Goal: Task Accomplishment & Management: Manage account settings

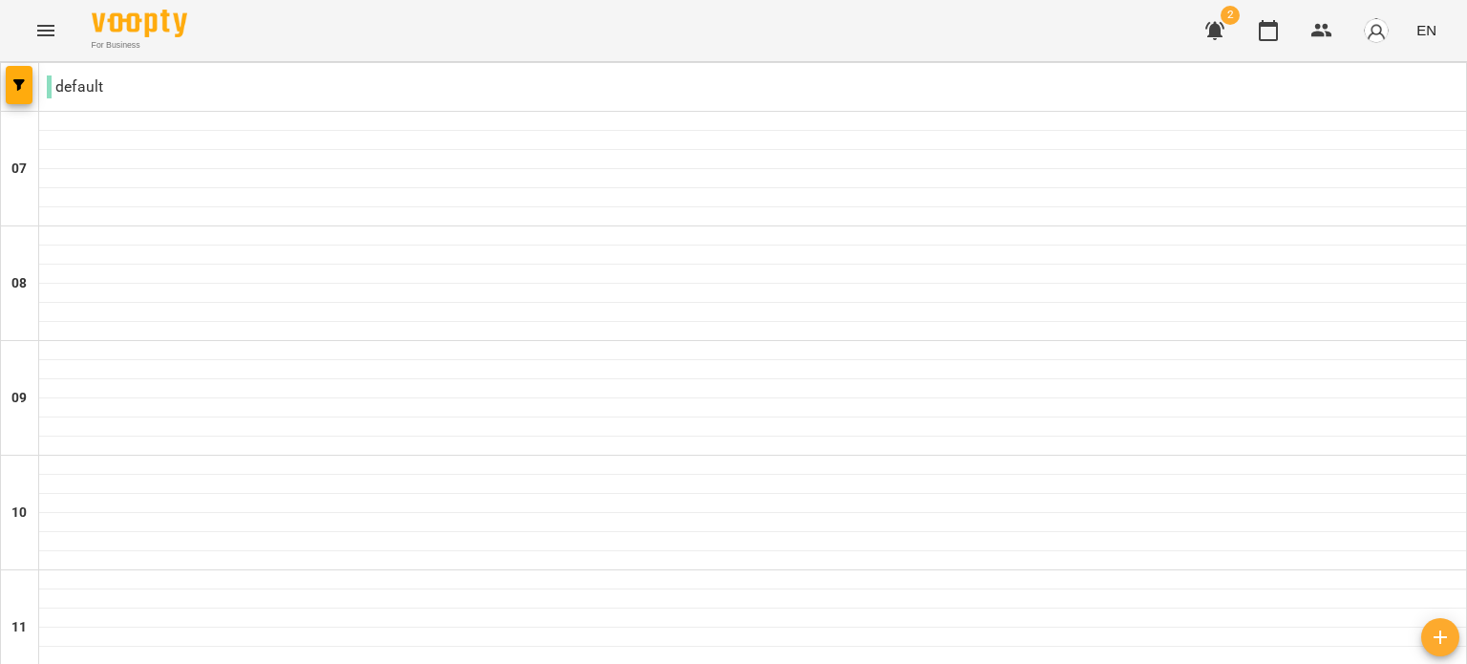
scroll to position [1312, 0]
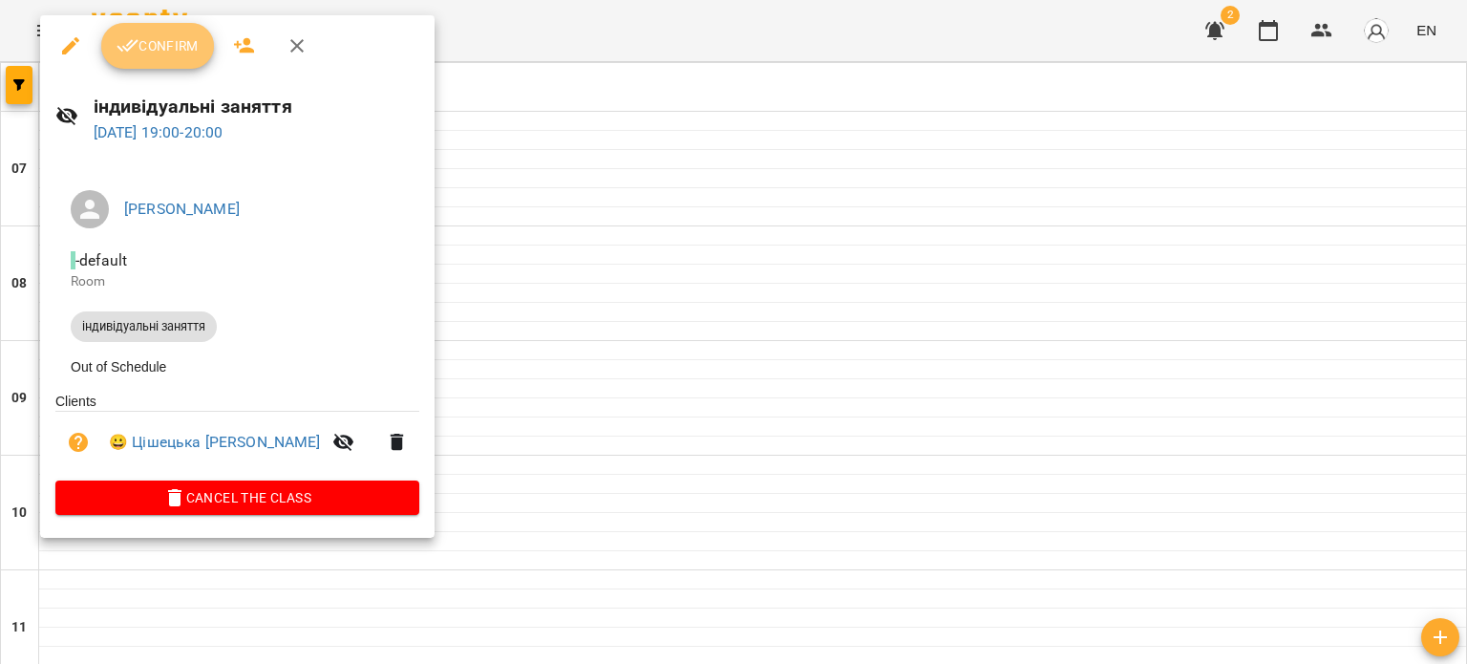
click at [176, 52] on span "Confirm" at bounding box center [158, 45] width 82 height 23
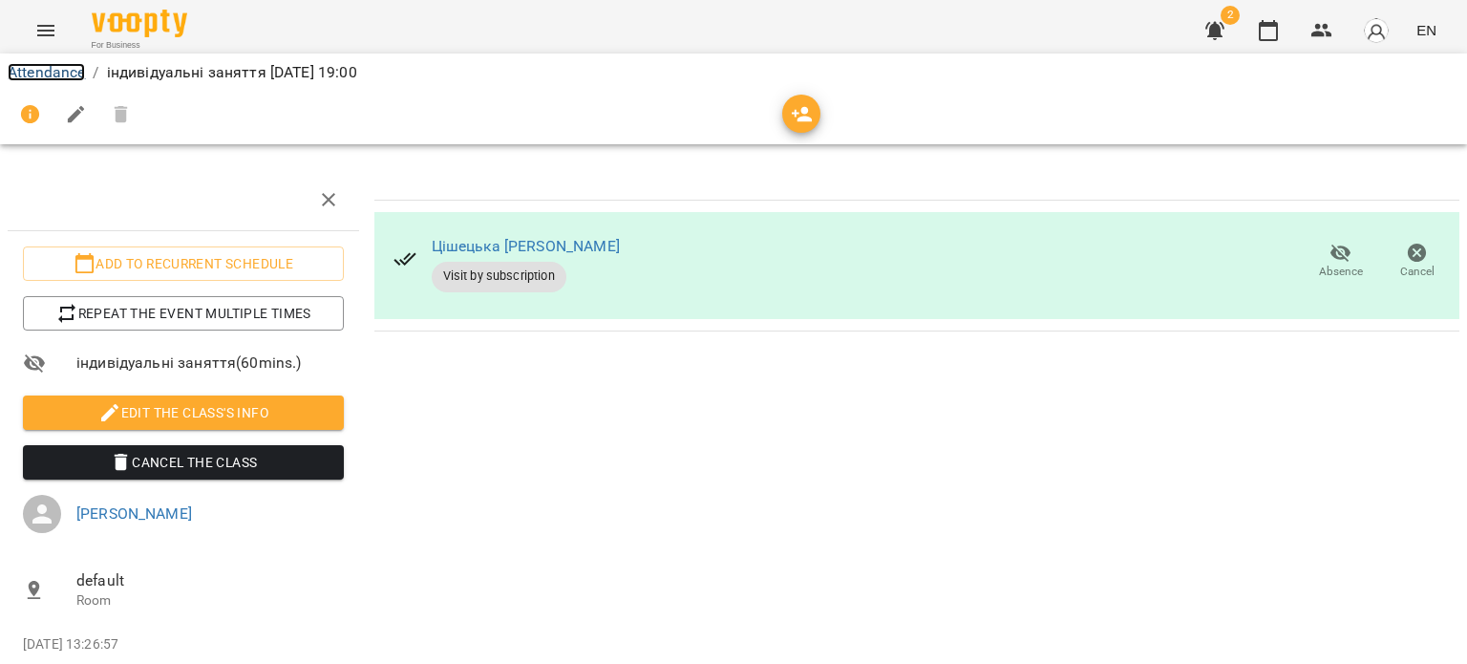
click at [42, 78] on link "Attendance" at bounding box center [46, 72] width 77 height 18
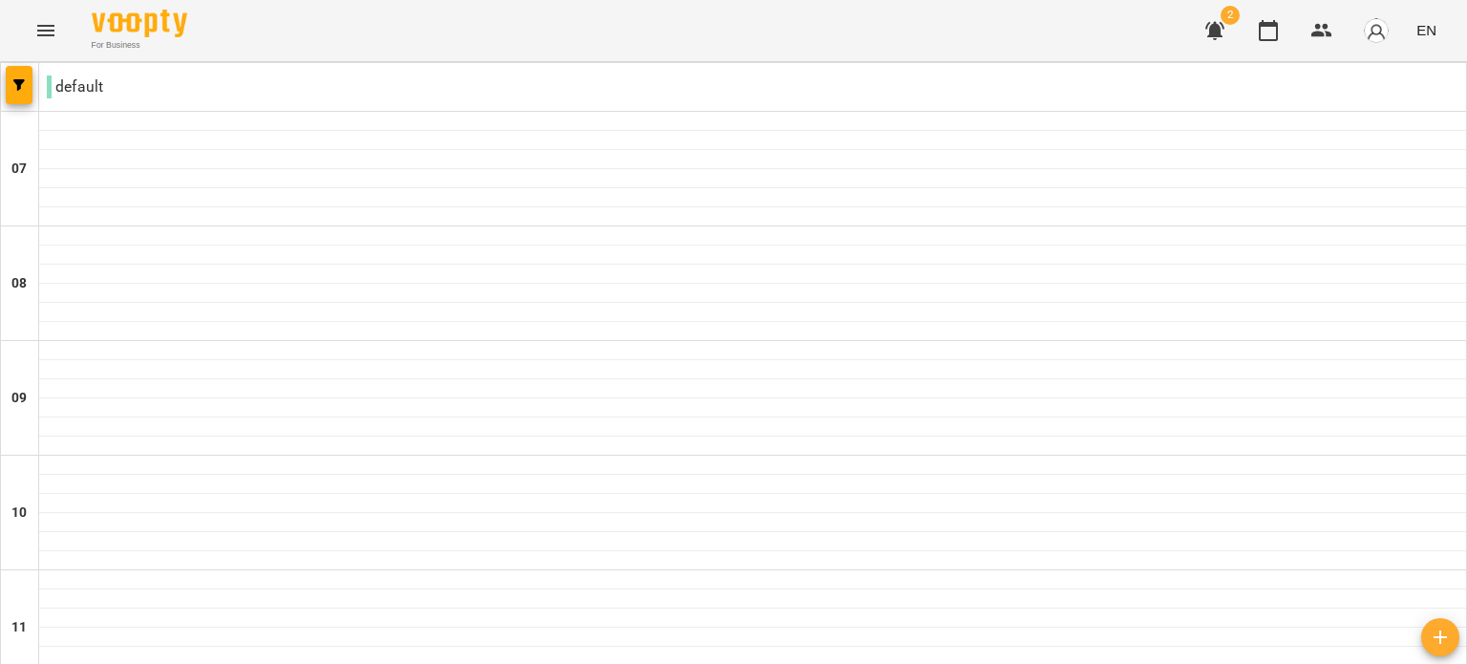
scroll to position [955, 0]
click at [53, 27] on icon "Menu" at bounding box center [45, 30] width 23 height 23
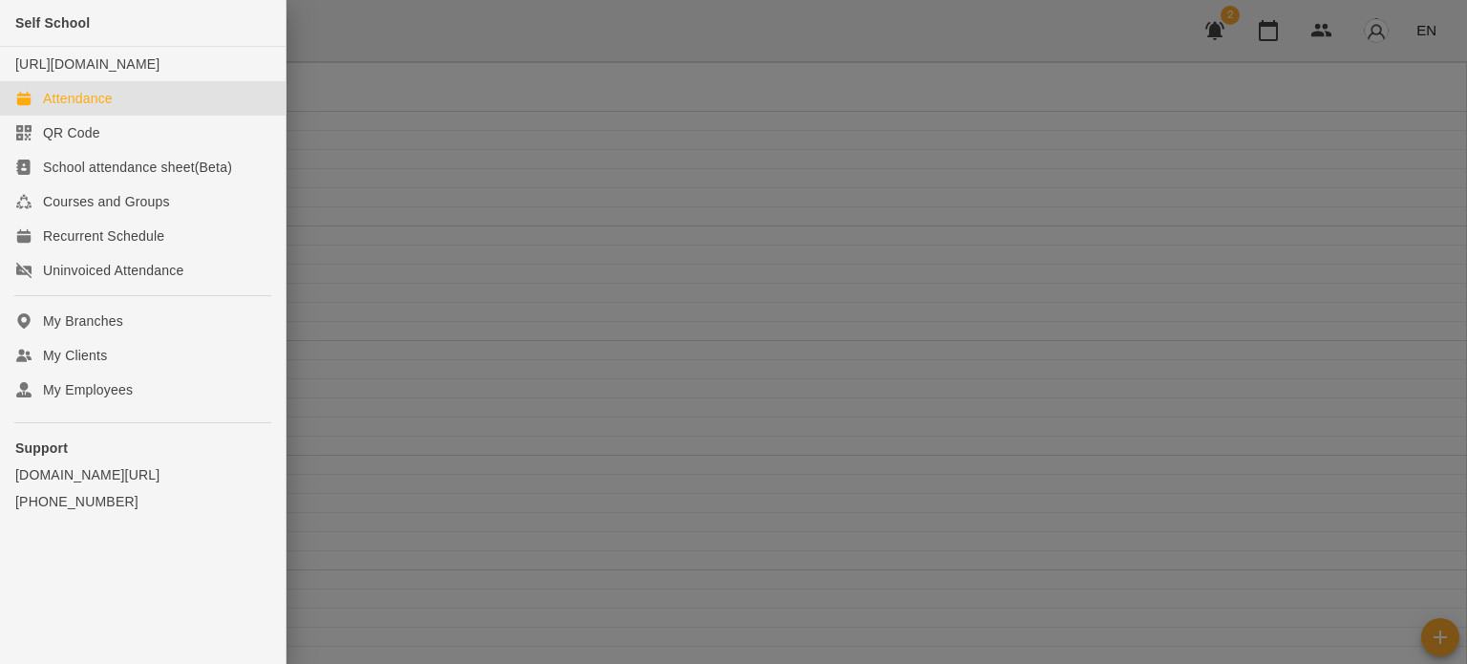
click at [1421, 21] on div at bounding box center [733, 332] width 1467 height 664
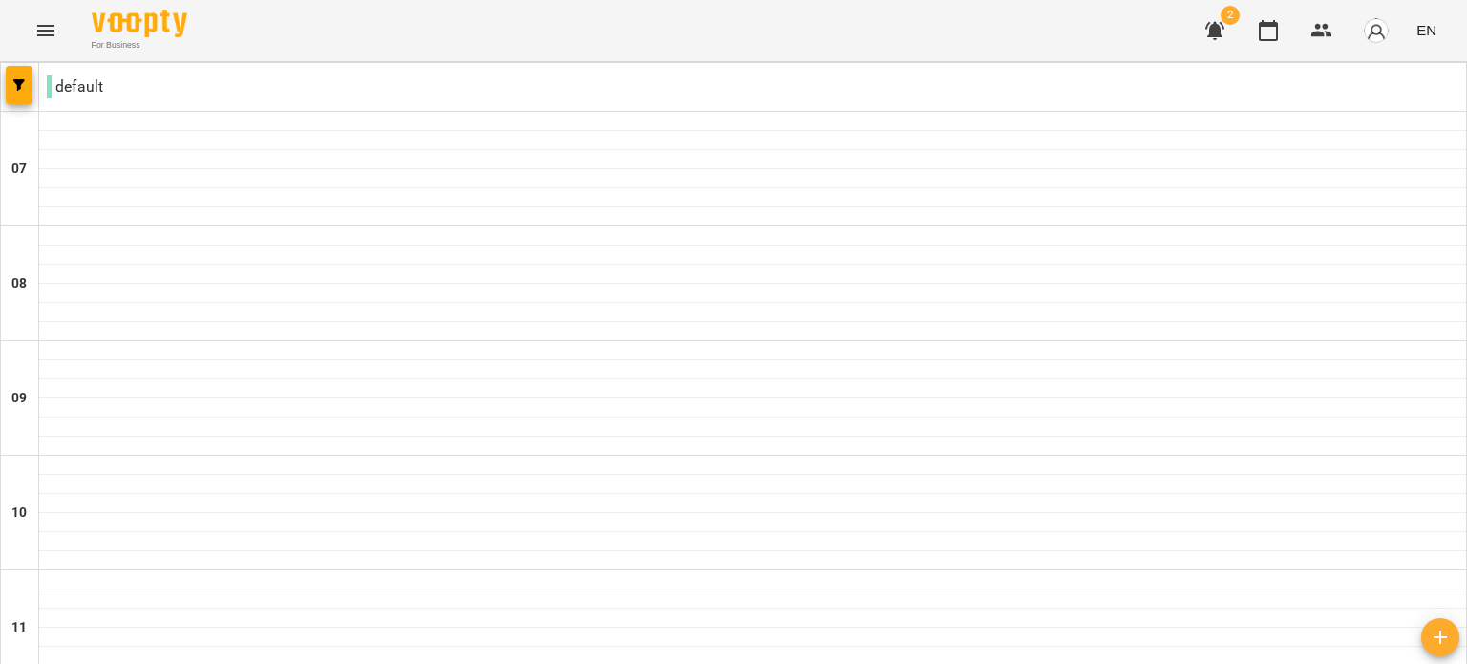
click at [1379, 36] on img "button" at bounding box center [1376, 30] width 27 height 27
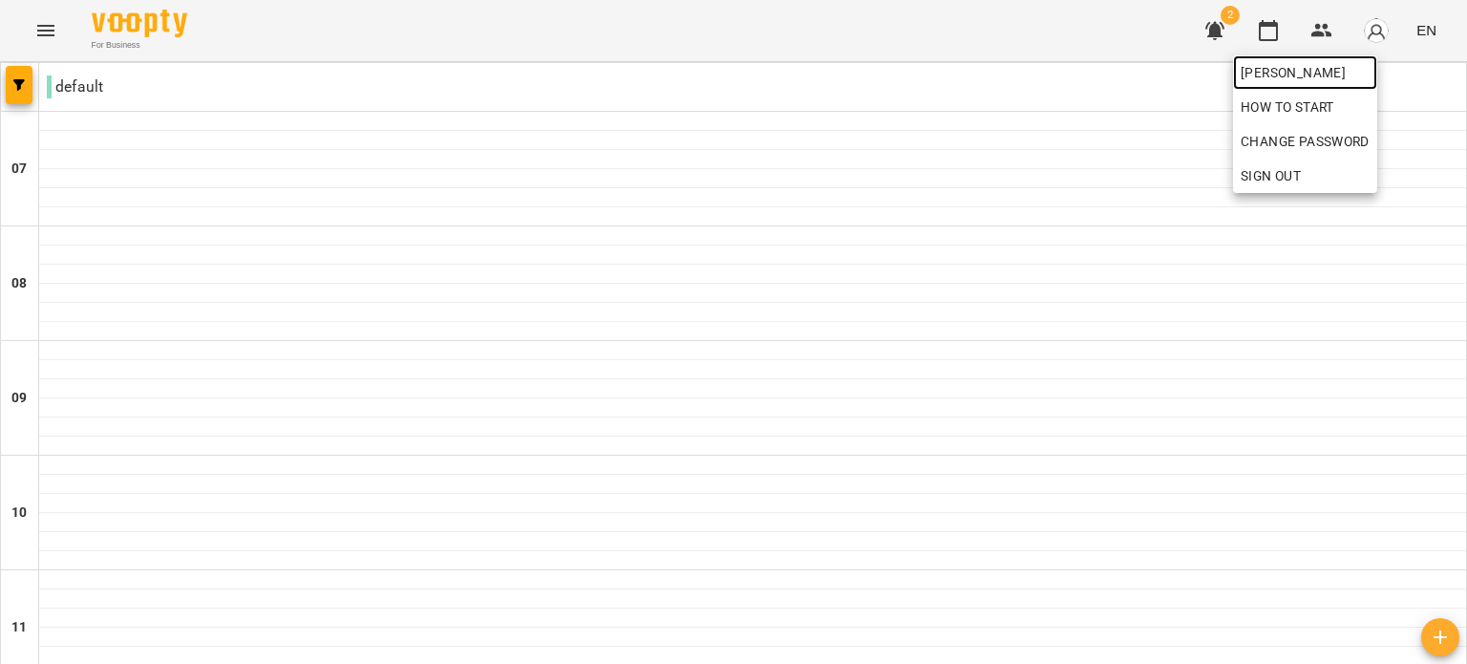
click at [1359, 83] on span "[PERSON_NAME]" at bounding box center [1304, 72] width 129 height 23
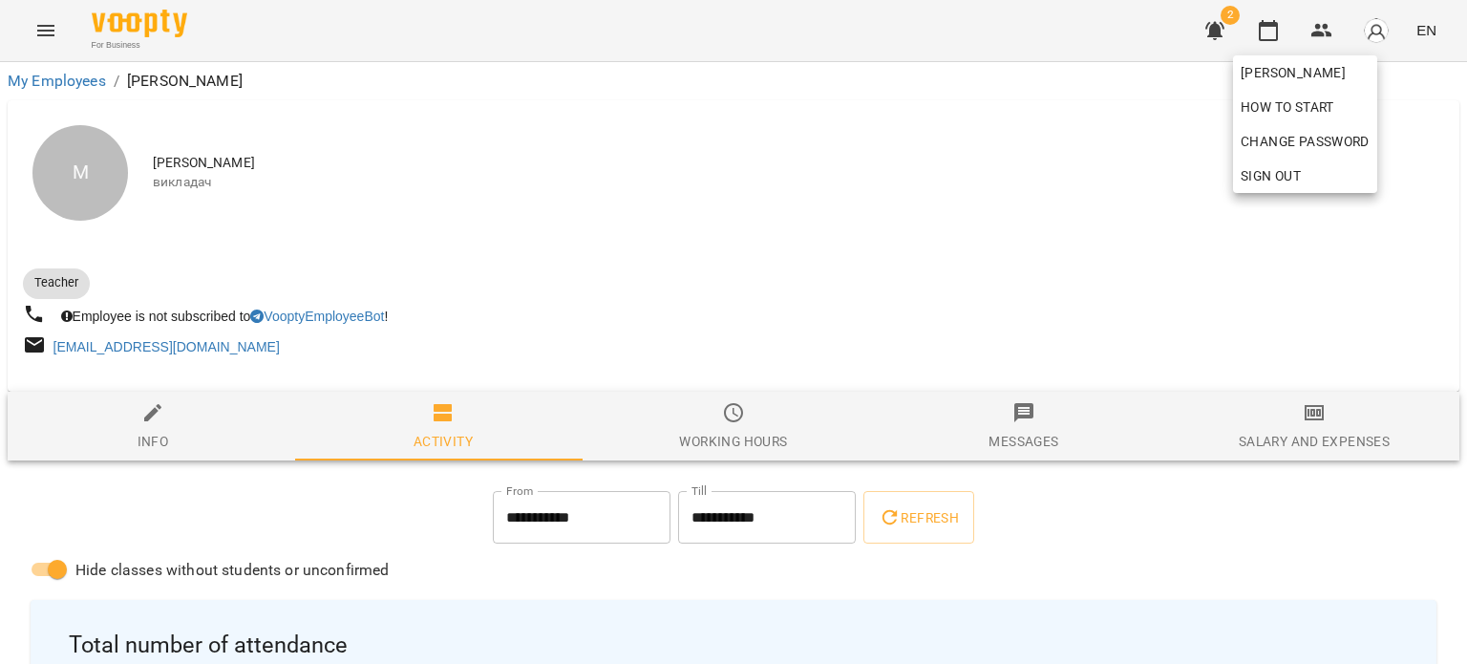
click at [960, 253] on div at bounding box center [733, 332] width 1467 height 664
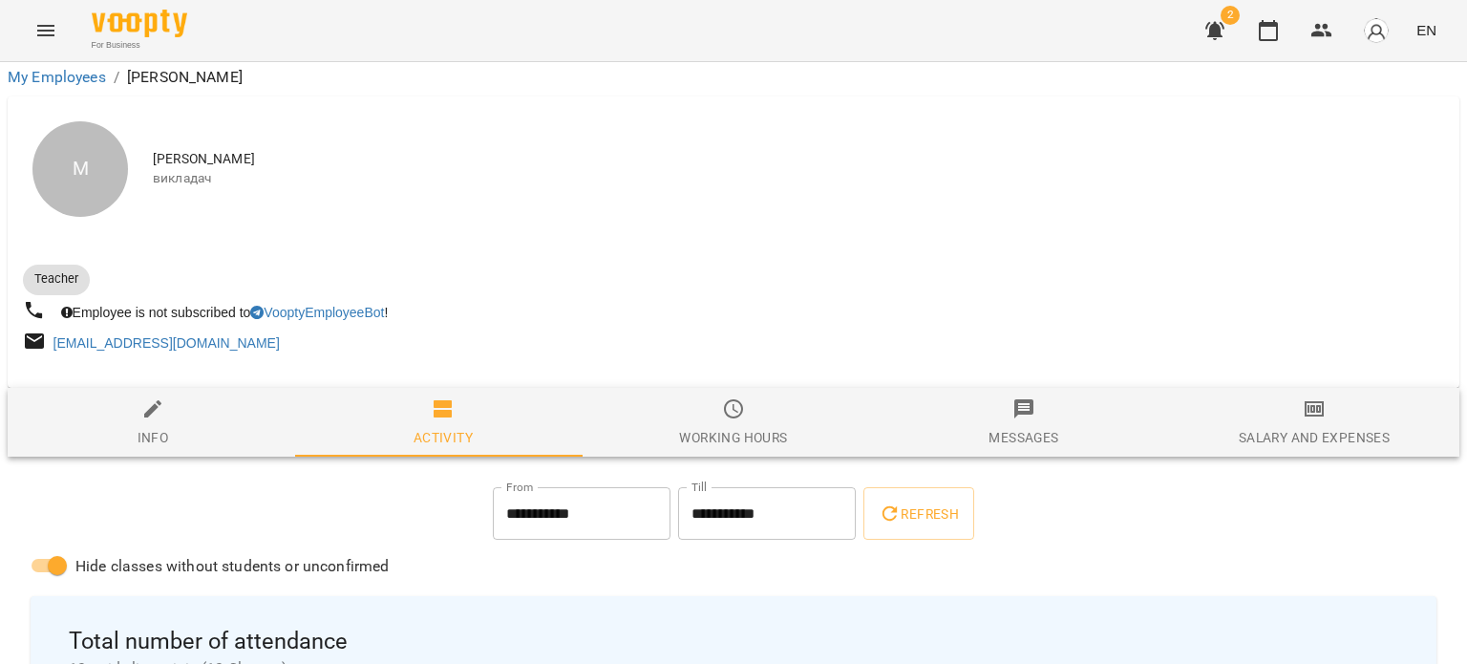
scroll to position [668, 0]
